Goal: Task Accomplishment & Management: Manage account settings

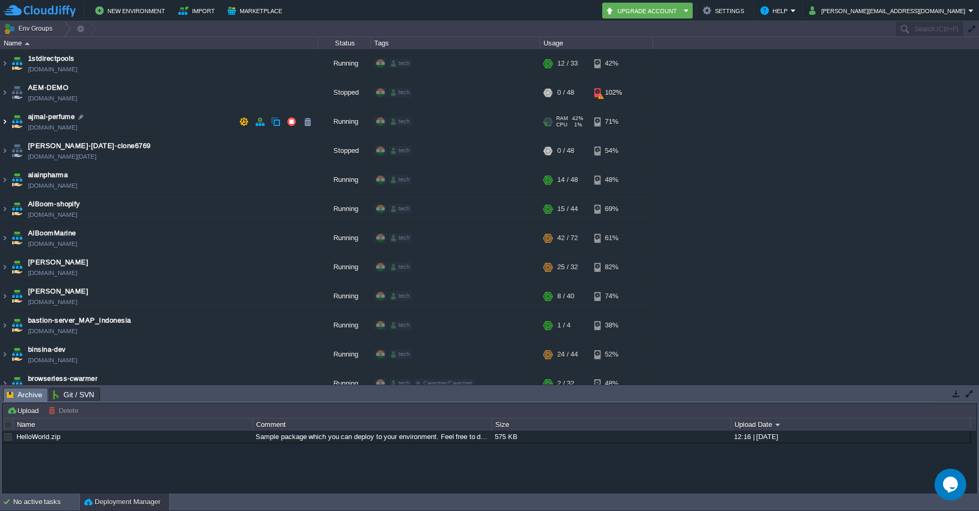
click at [3, 123] on img at bounding box center [5, 121] width 8 height 29
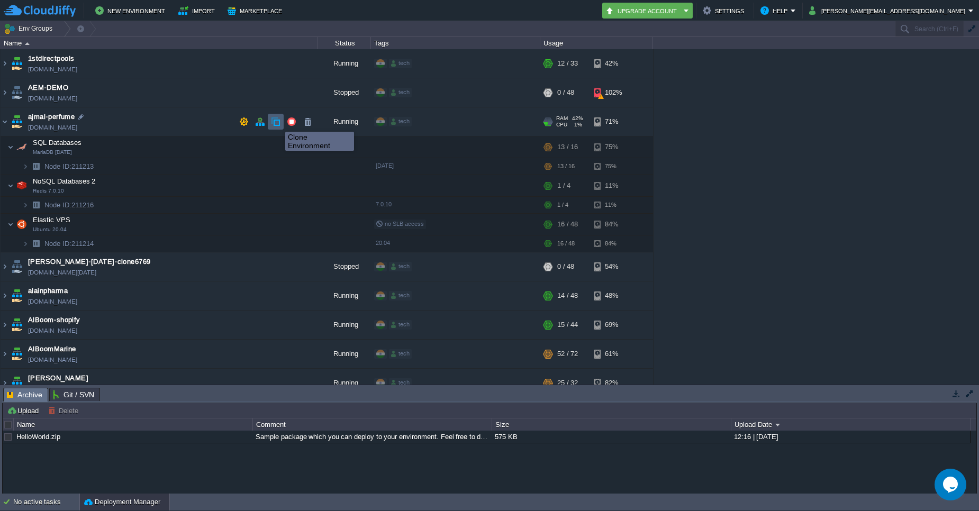
click at [277, 122] on button "button" at bounding box center [276, 122] width 10 height 10
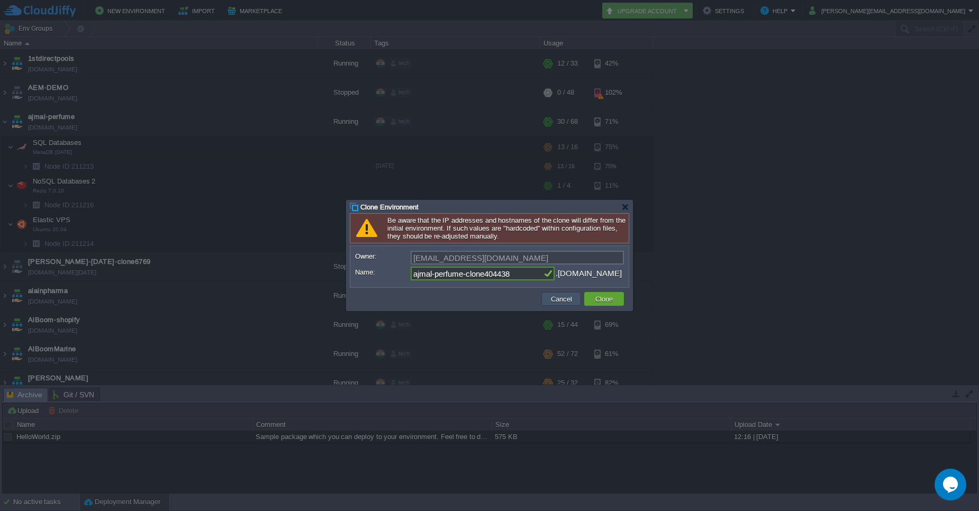
click at [556, 300] on button "Cancel" at bounding box center [562, 299] width 28 height 10
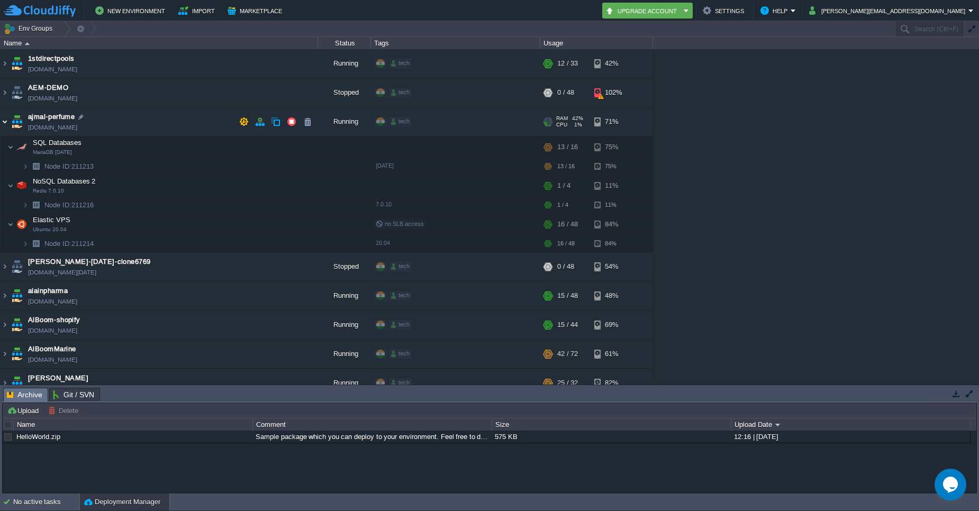
click at [3, 122] on img at bounding box center [5, 121] width 8 height 29
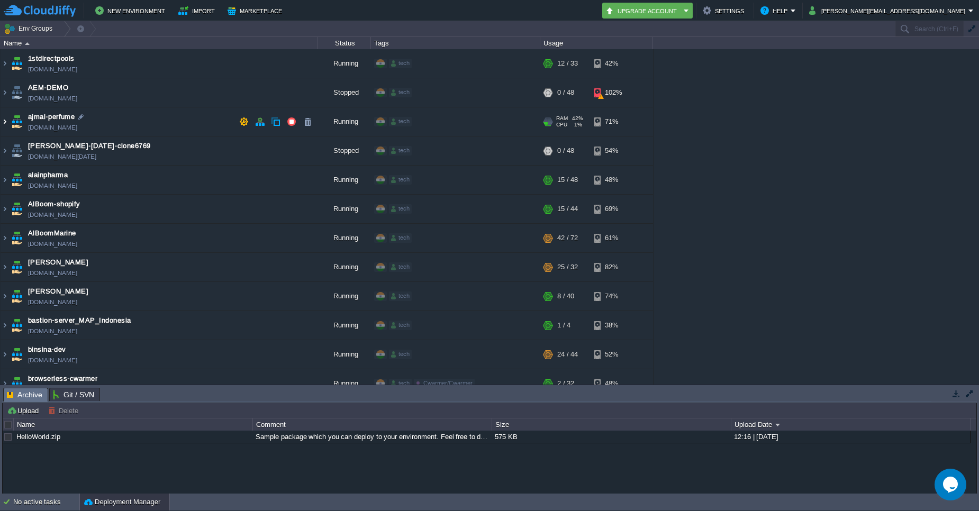
click at [5, 122] on img at bounding box center [5, 121] width 8 height 29
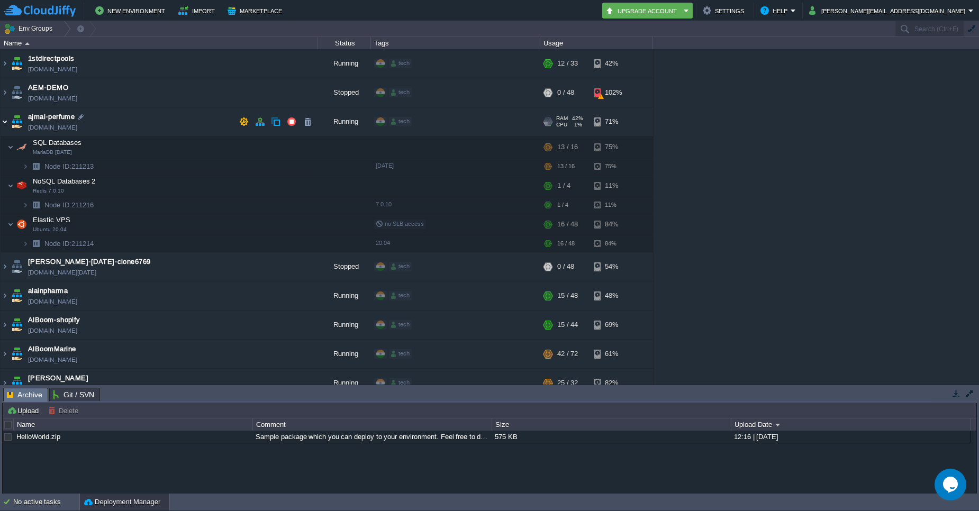
click at [8, 125] on img at bounding box center [5, 121] width 8 height 29
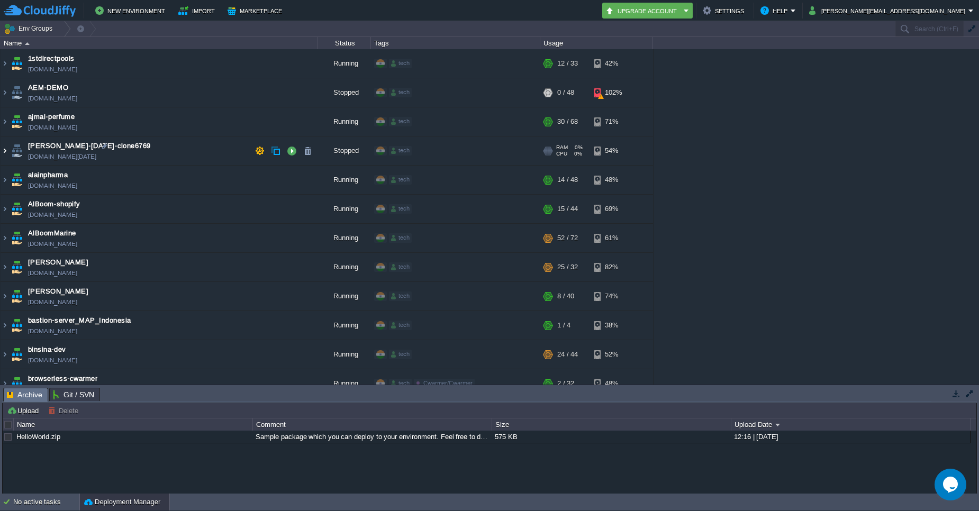
click at [3, 151] on img at bounding box center [5, 150] width 8 height 29
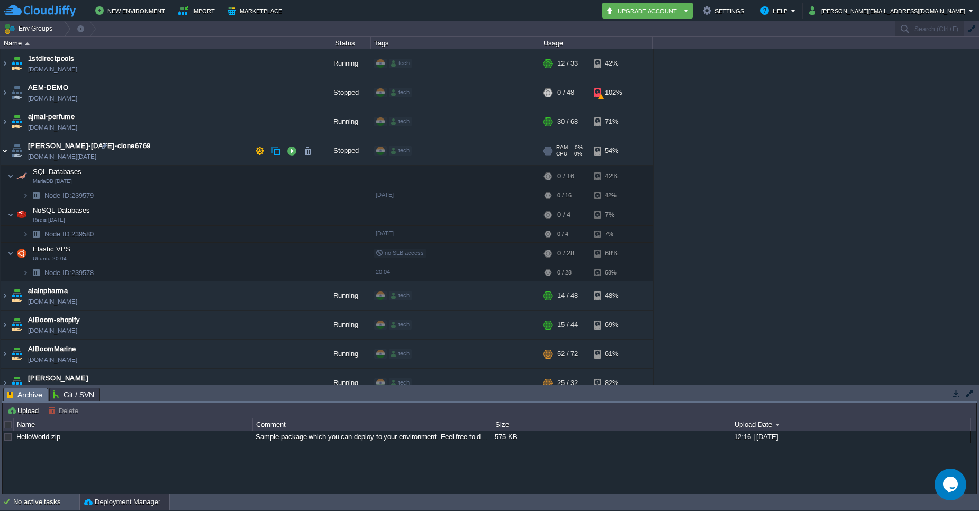
click at [3, 151] on img at bounding box center [5, 150] width 8 height 29
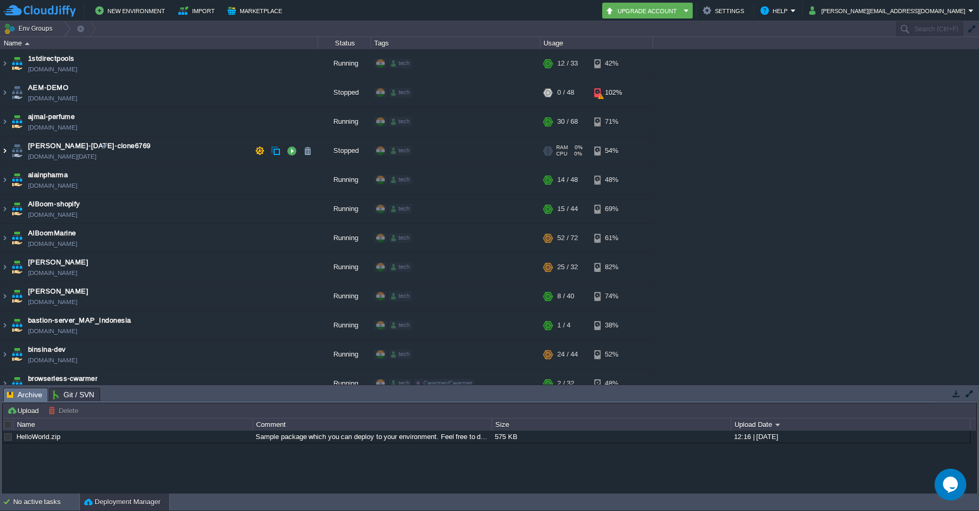
click at [3, 151] on img at bounding box center [5, 150] width 8 height 29
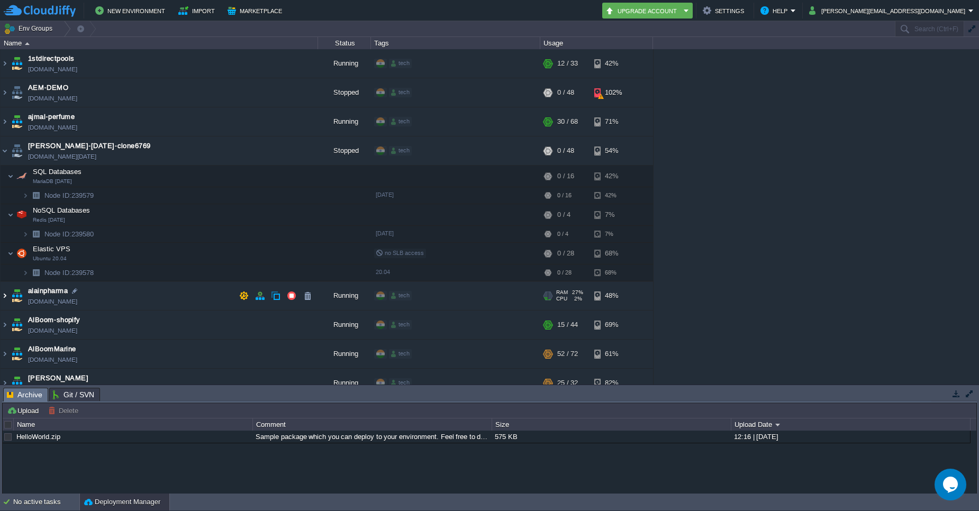
click at [3, 299] on img at bounding box center [5, 295] width 8 height 29
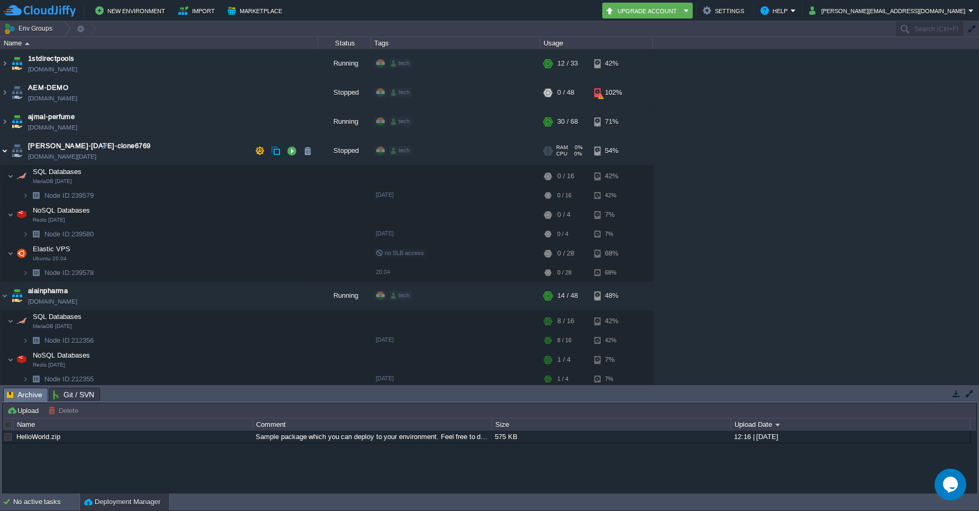
click at [2, 151] on img at bounding box center [5, 150] width 8 height 29
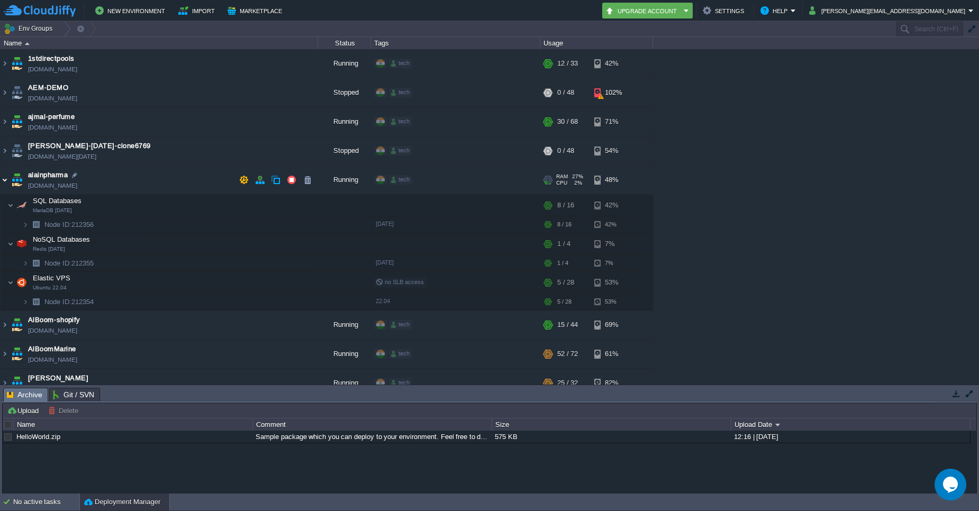
click at [5, 183] on img at bounding box center [5, 180] width 8 height 29
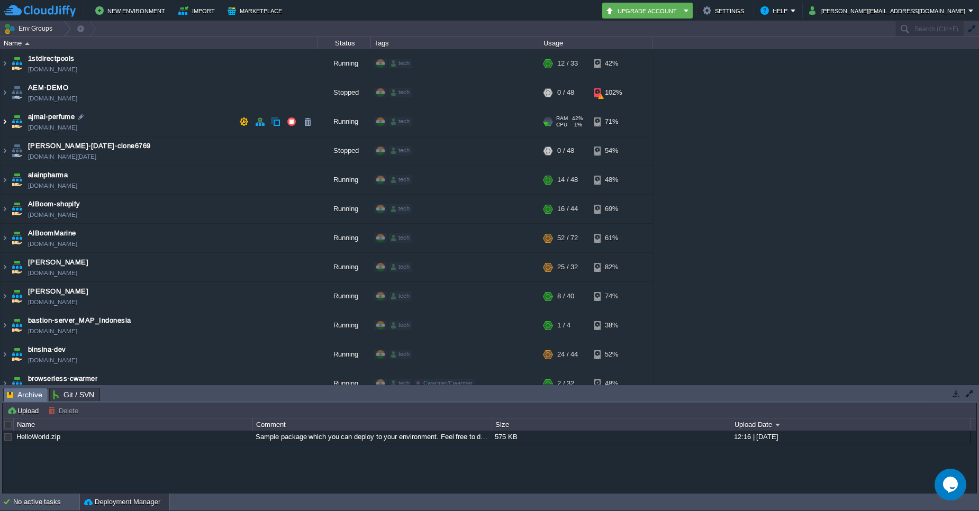
click at [7, 122] on img at bounding box center [5, 121] width 8 height 29
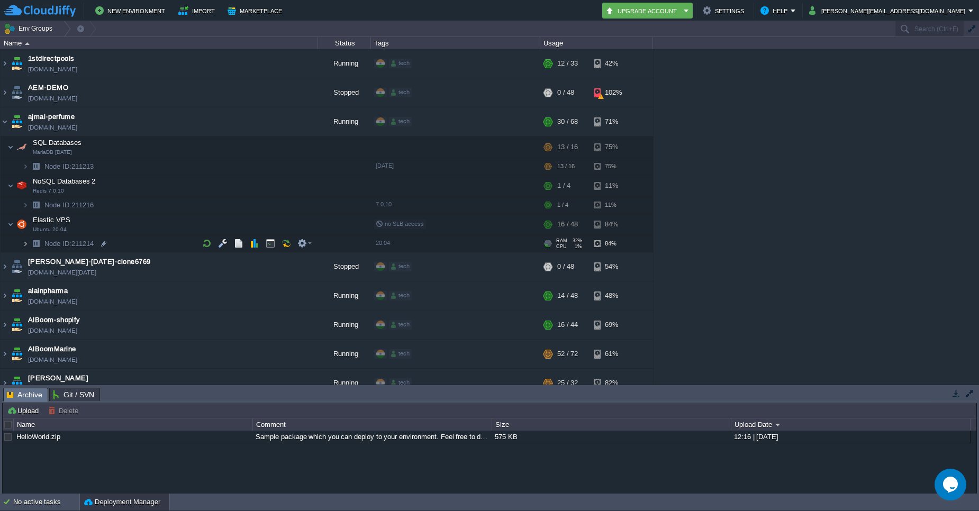
click at [27, 243] on img at bounding box center [25, 243] width 6 height 16
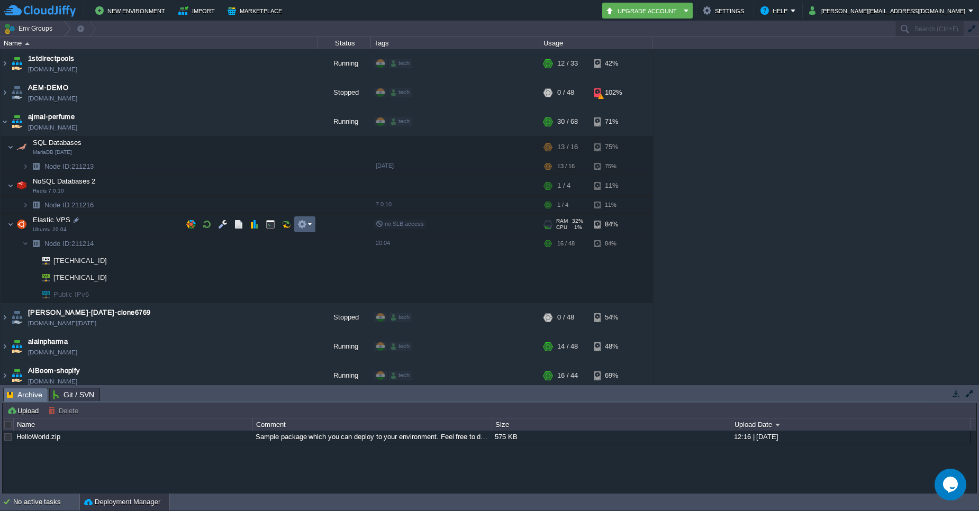
click at [311, 221] on em at bounding box center [304, 225] width 14 height 10
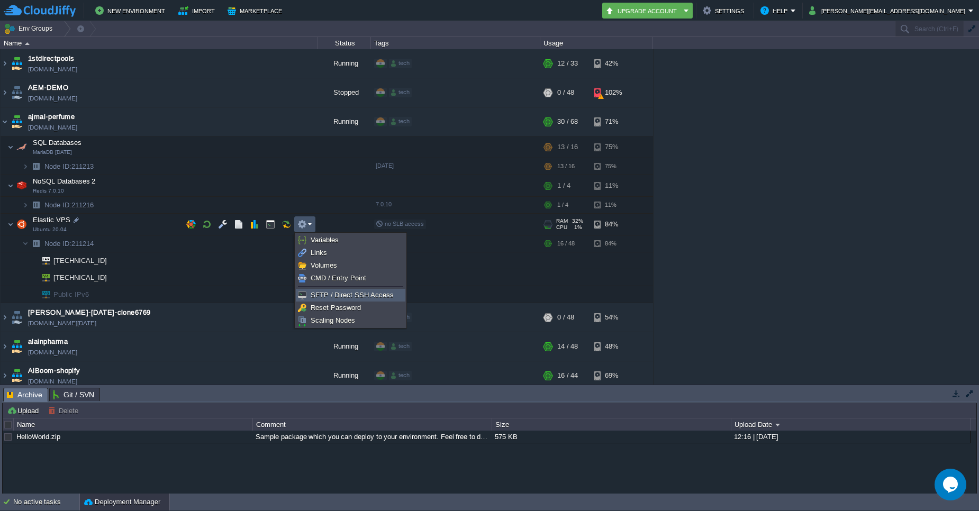
click at [329, 294] on span "SFTP / Direct SSH Access" at bounding box center [352, 295] width 83 height 8
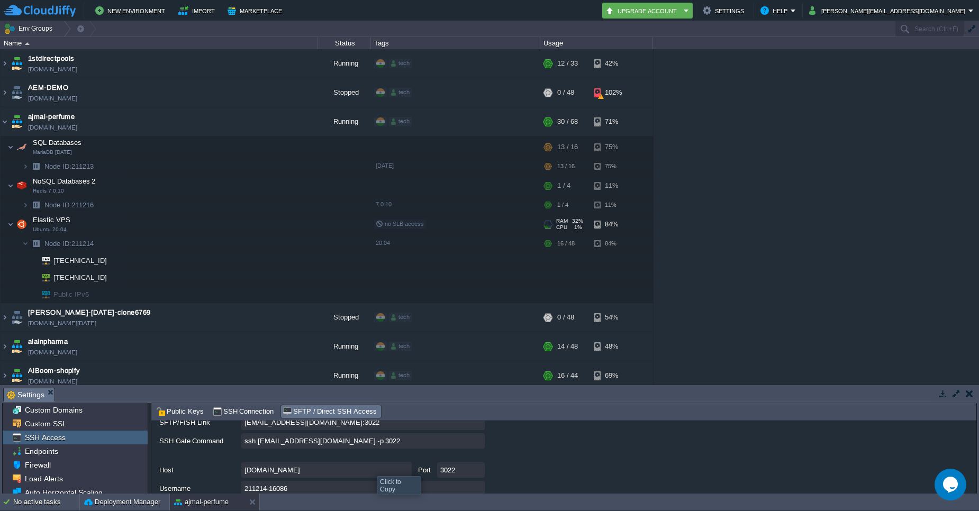
scroll to position [63, 0]
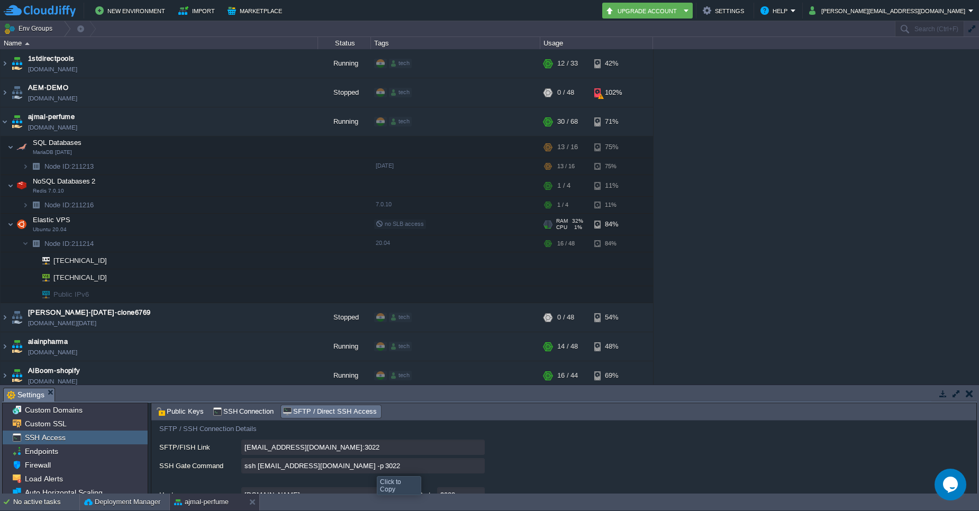
click at [478, 467] on input "ssh [EMAIL_ADDRESS][DOMAIN_NAME] -p 3022" at bounding box center [362, 465] width 243 height 15
